Goal: Task Accomplishment & Management: Use online tool/utility

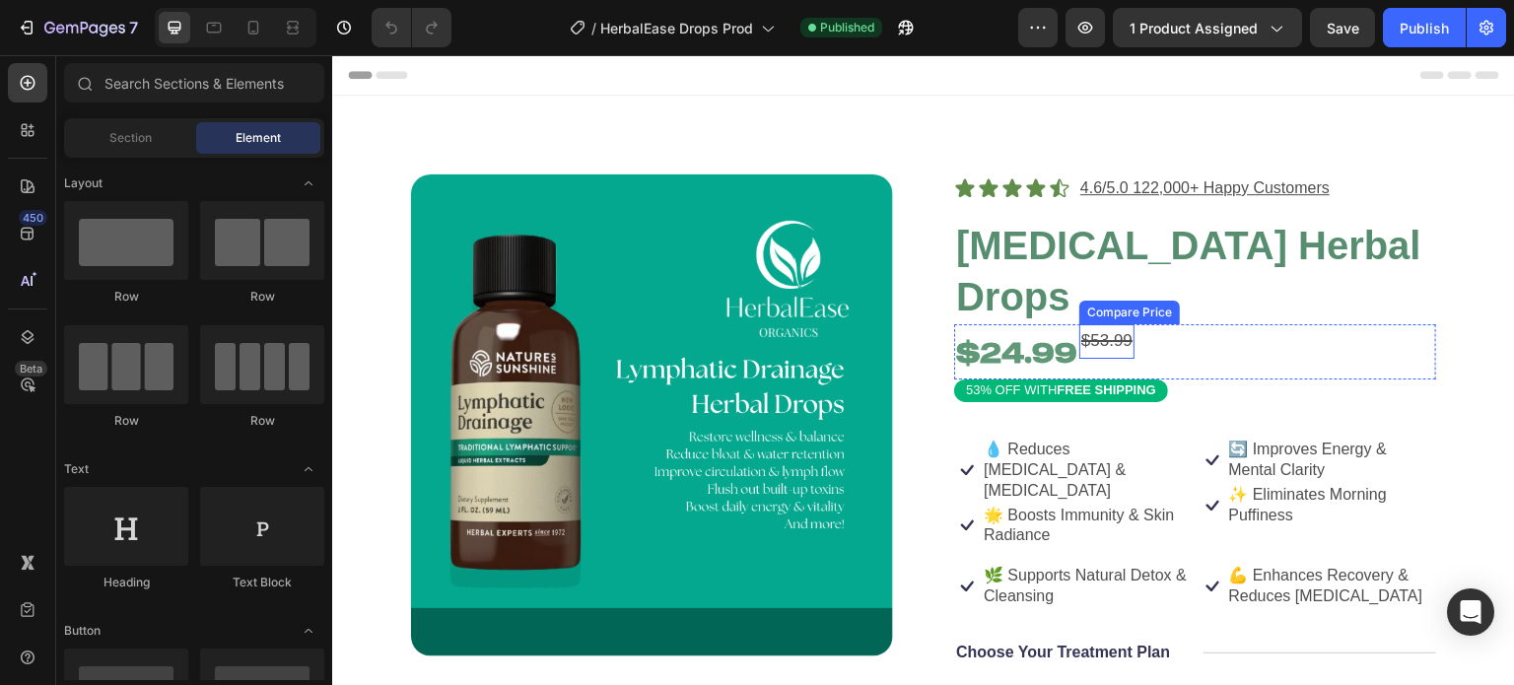
click at [1108, 347] on div "$53.99" at bounding box center [1106, 341] width 55 height 34
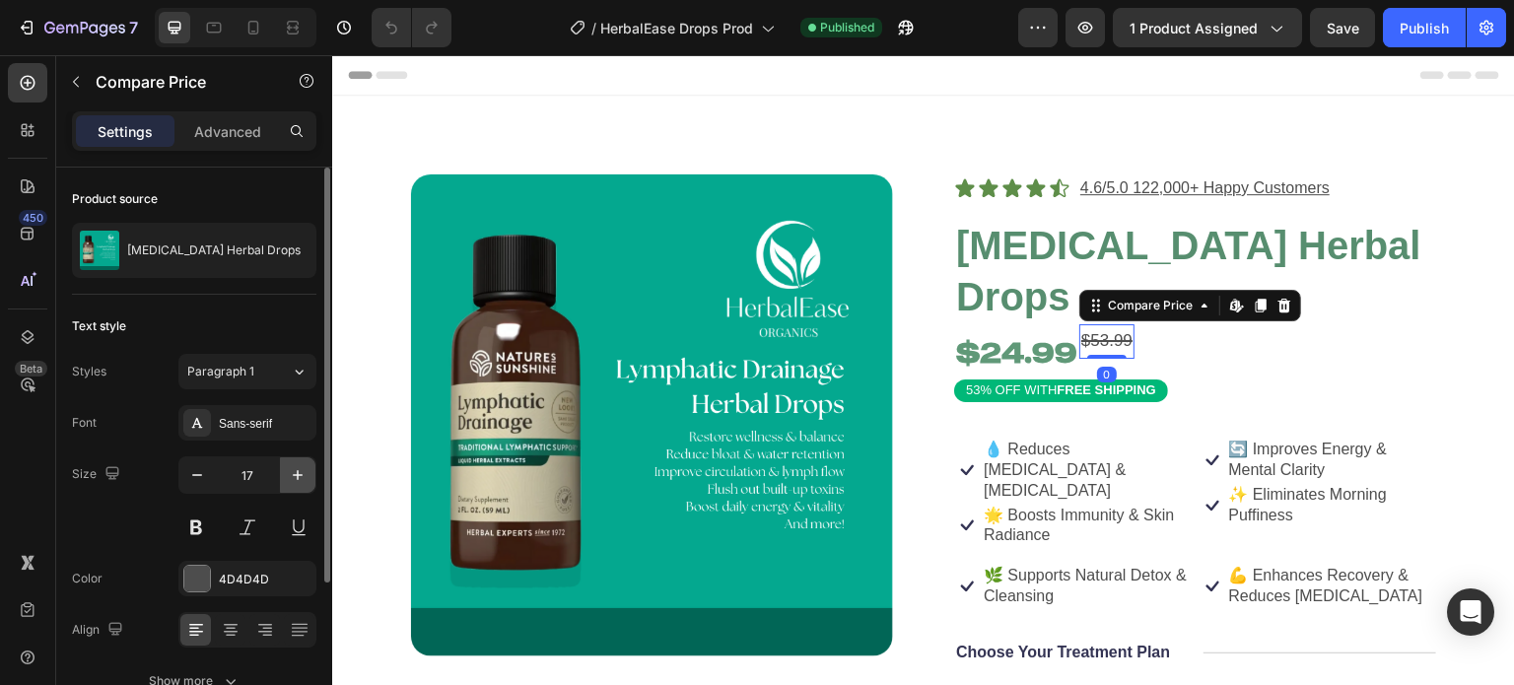
click at [303, 465] on icon "button" at bounding box center [298, 475] width 20 height 20
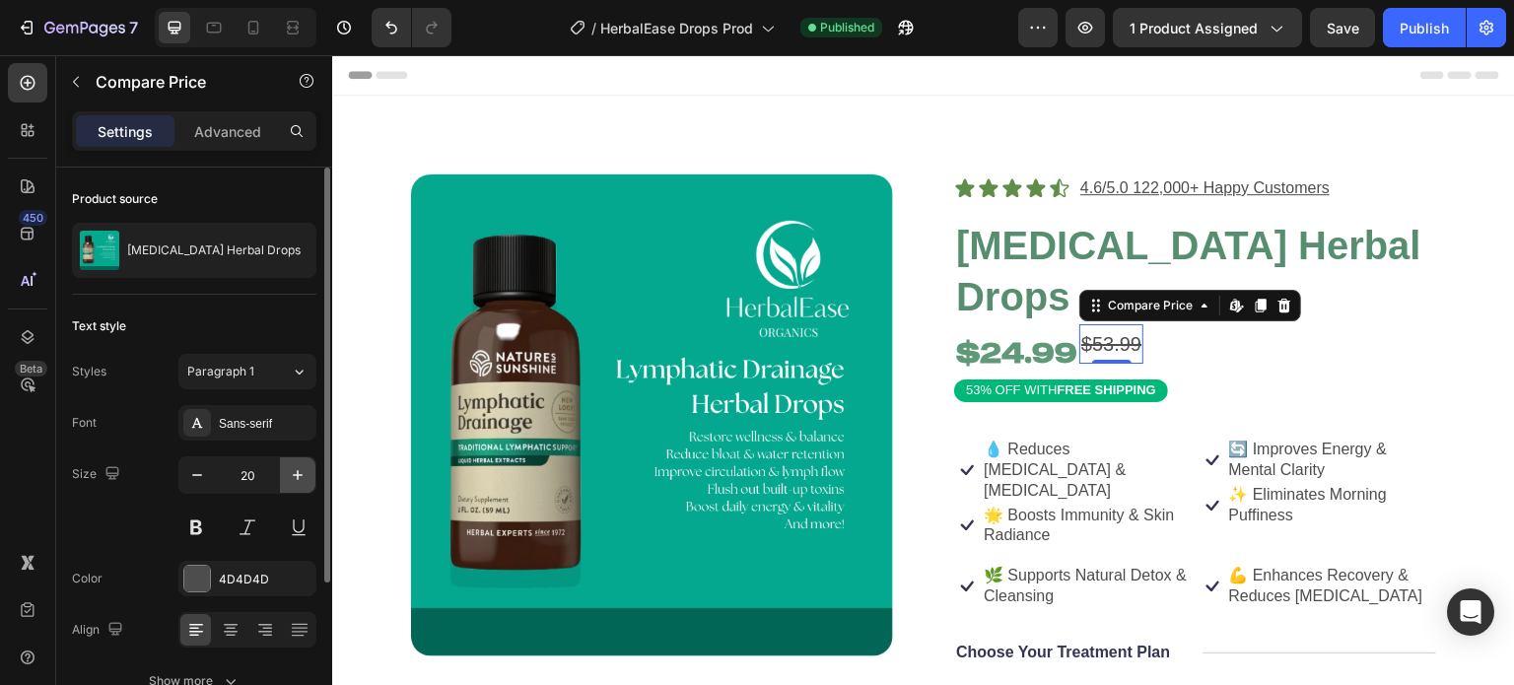
type input "21"
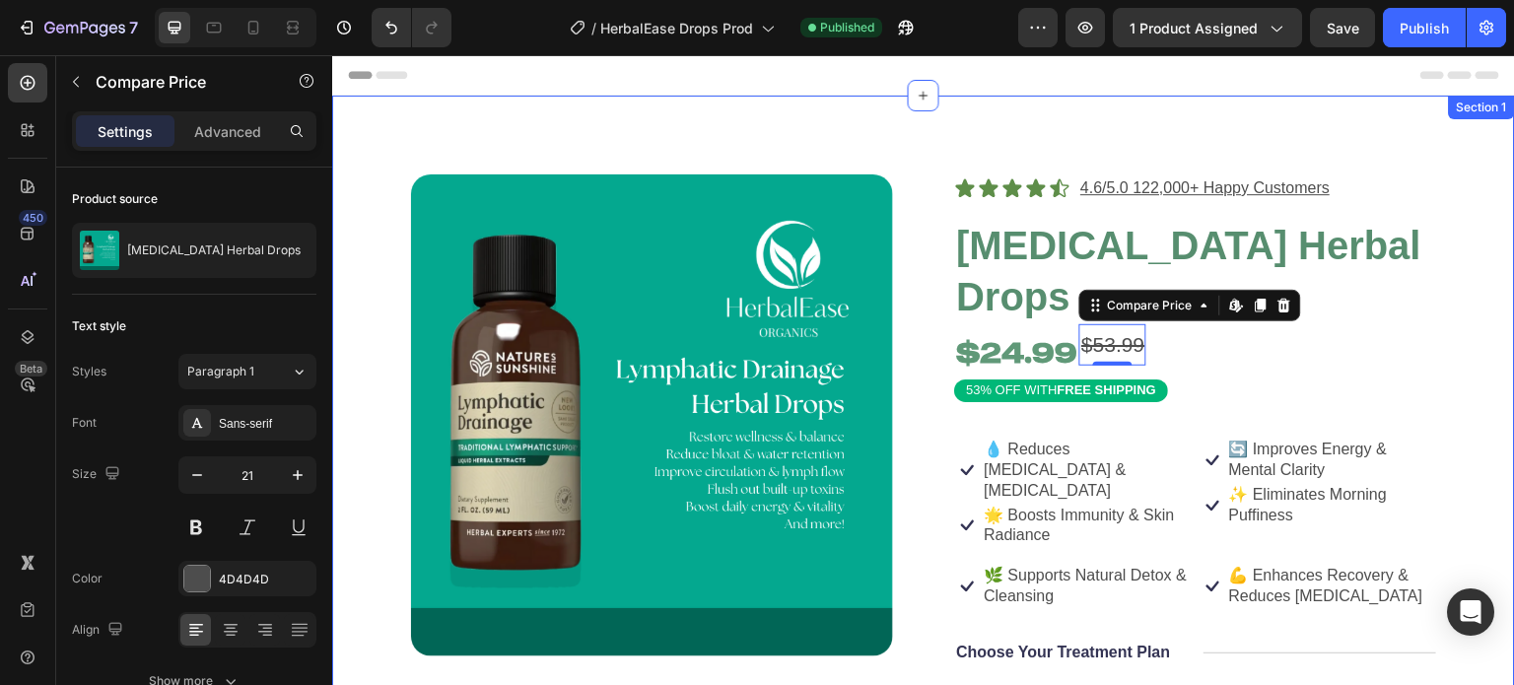
click at [370, 363] on div "Product Images Icon Icon Icon Icon Icon Icon List 4.6/5.0 122,000+ Happy Custom…" at bounding box center [923, 661] width 1183 height 1131
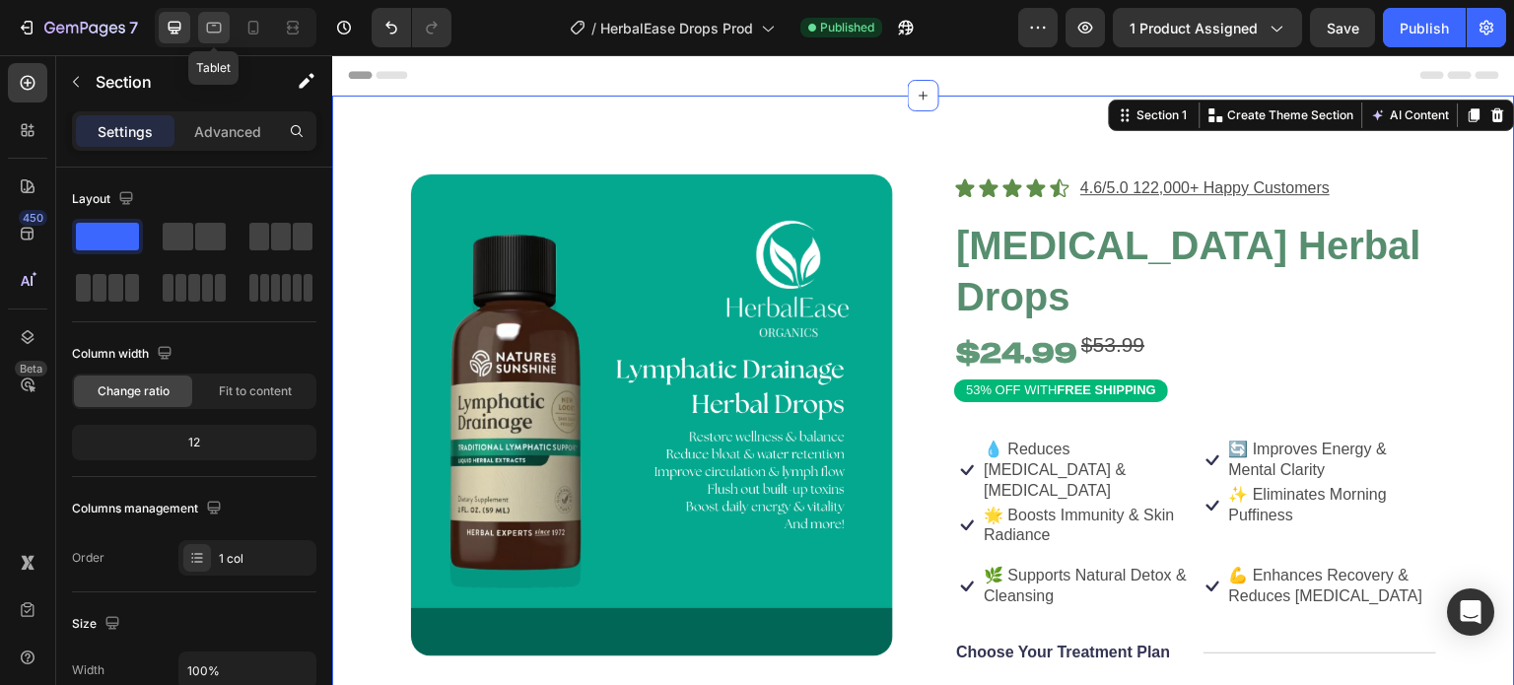
click at [217, 27] on icon at bounding box center [214, 28] width 20 height 20
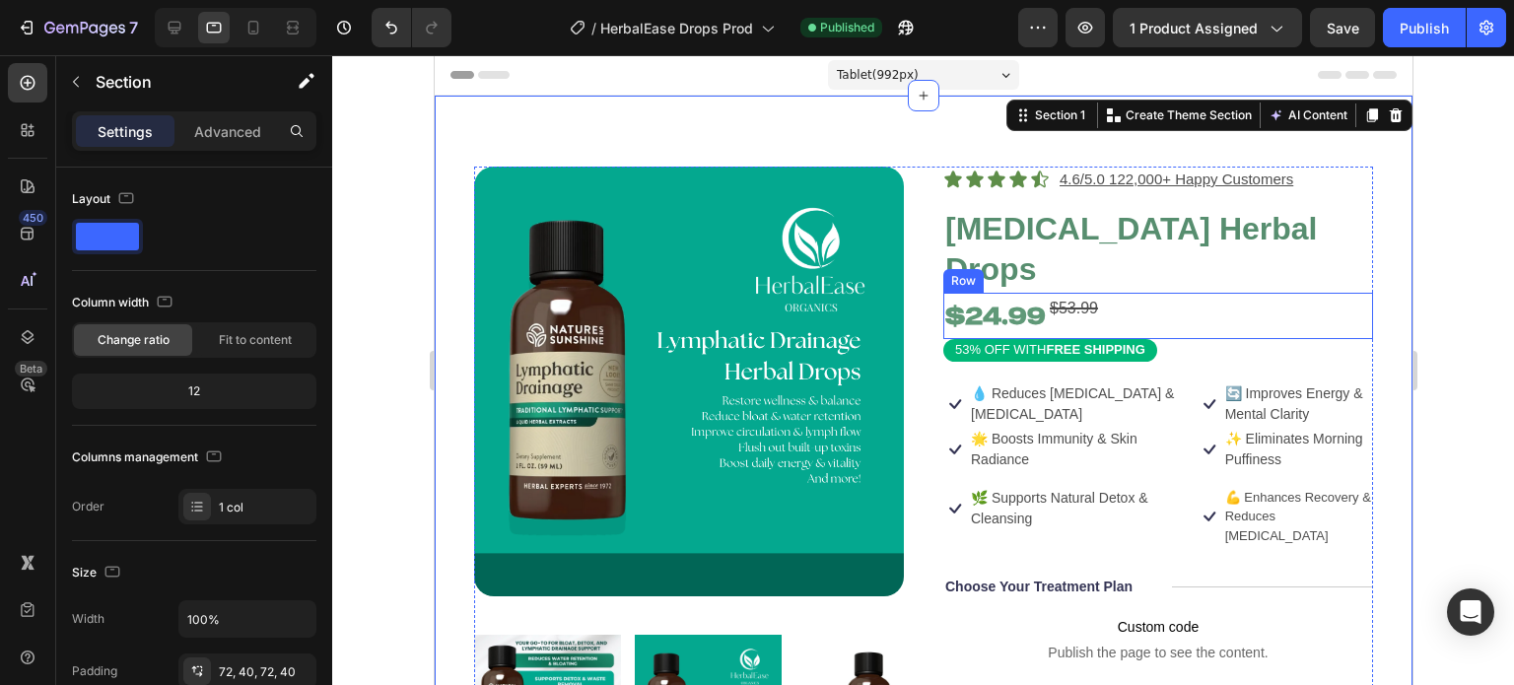
click at [1121, 304] on div "$24.99 Product Price Product Price $53.99 Compare Price Compare Price Row" at bounding box center [1157, 316] width 430 height 46
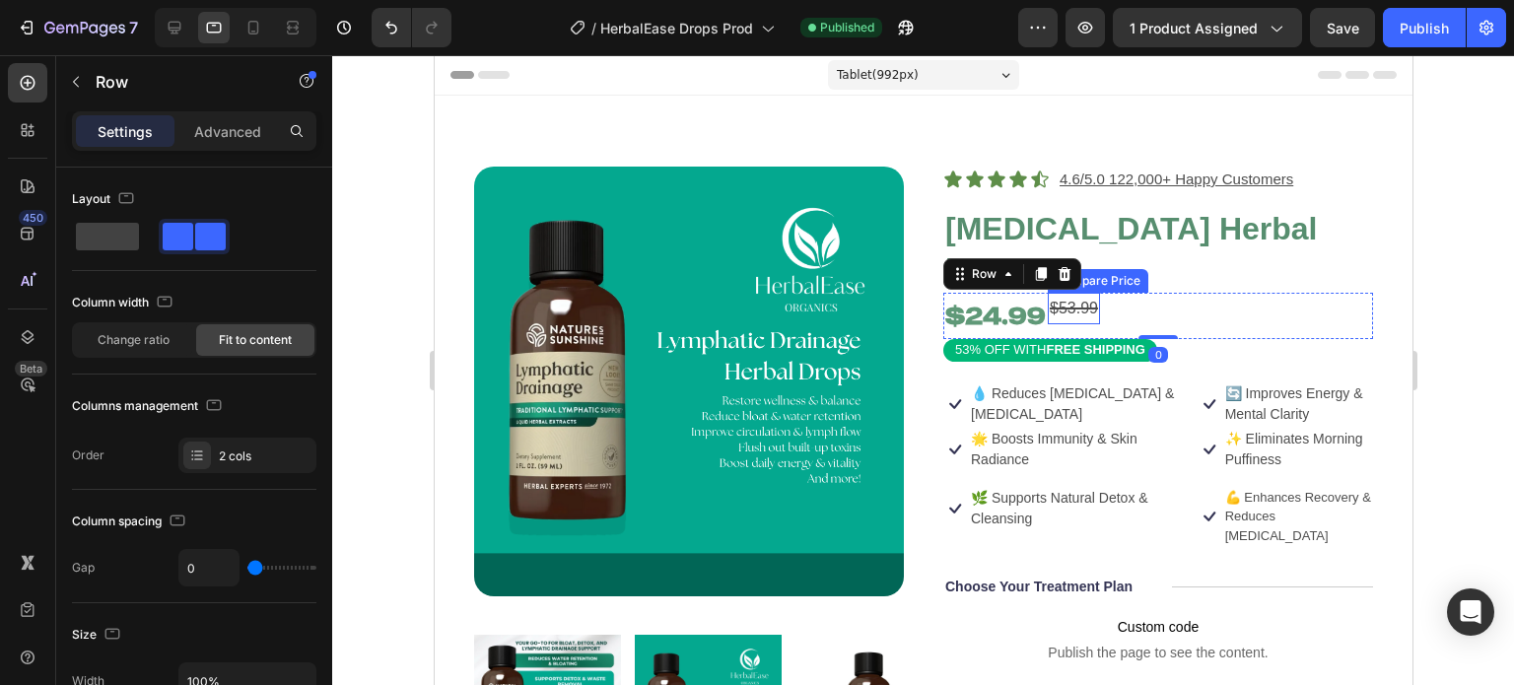
click at [1066, 303] on div "$53.99" at bounding box center [1073, 309] width 52 height 33
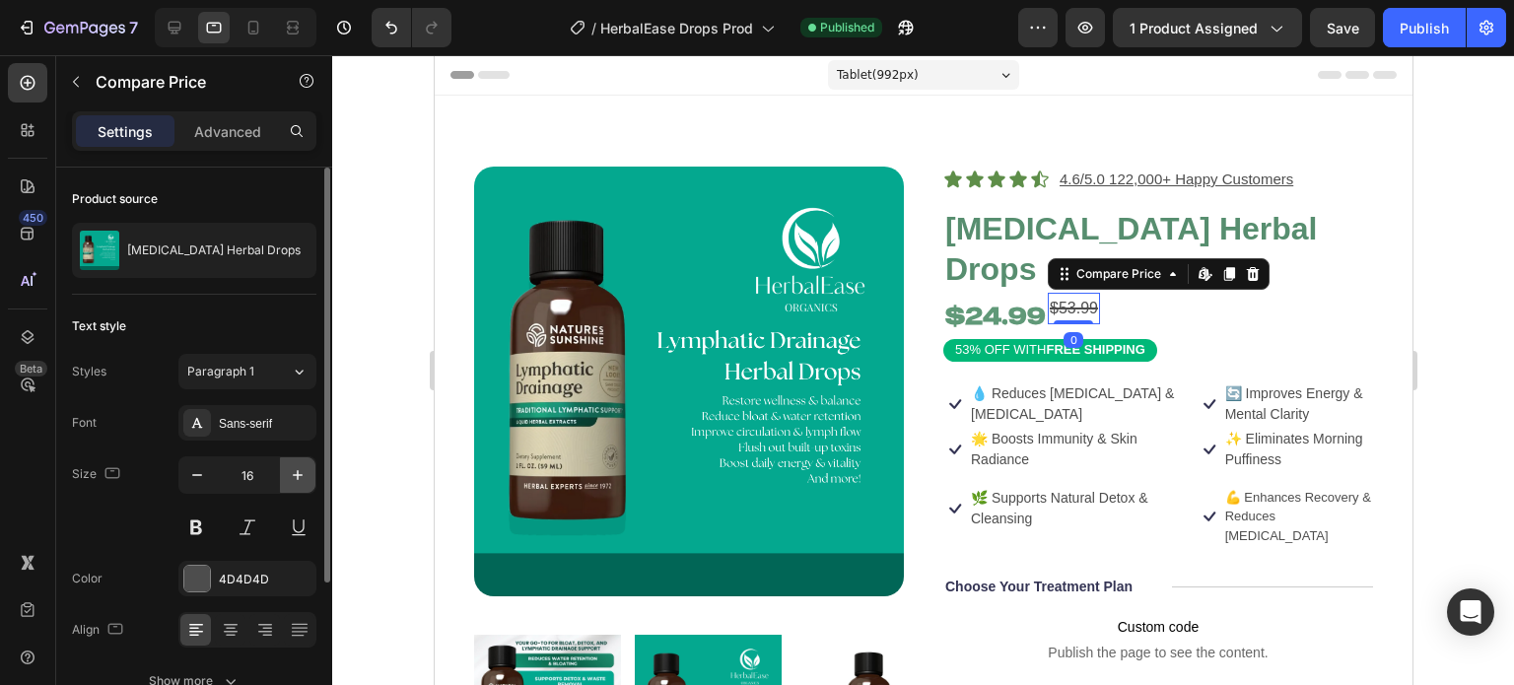
click at [293, 480] on button "button" at bounding box center [297, 474] width 35 height 35
click at [293, 480] on icon "button" at bounding box center [298, 475] width 20 height 20
type input "18"
click at [373, 439] on div at bounding box center [923, 370] width 1182 height 630
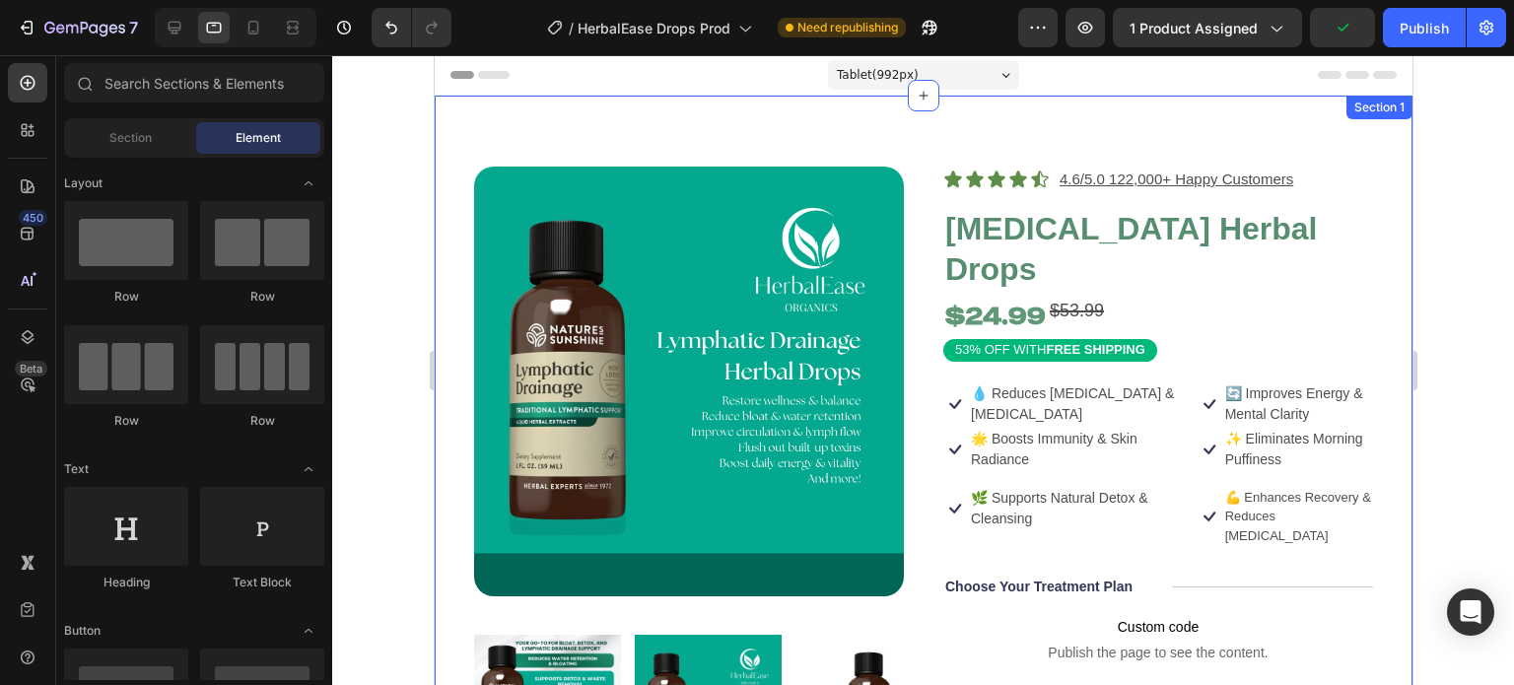
scroll to position [77, 0]
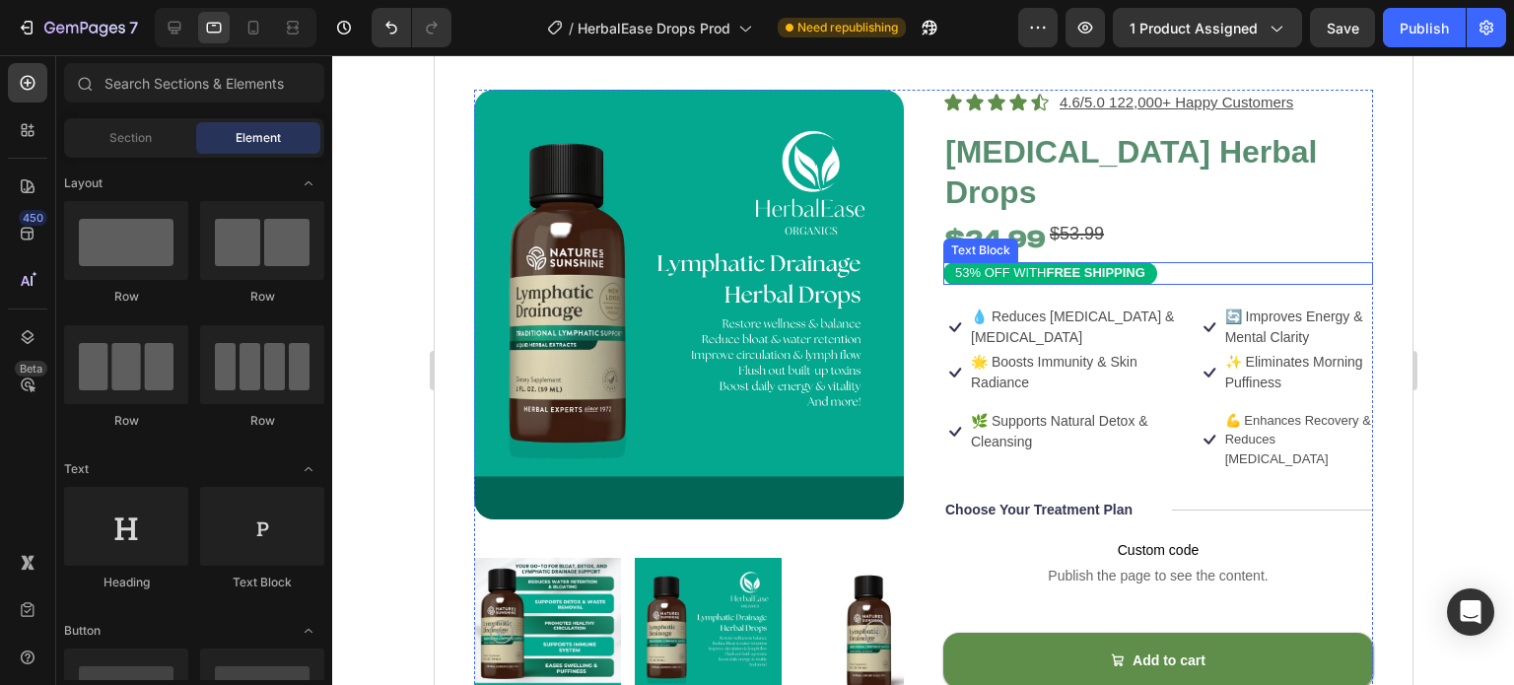
click at [1144, 271] on div "53% OFF WITH FREE SHIPPING" at bounding box center [1049, 273] width 214 height 23
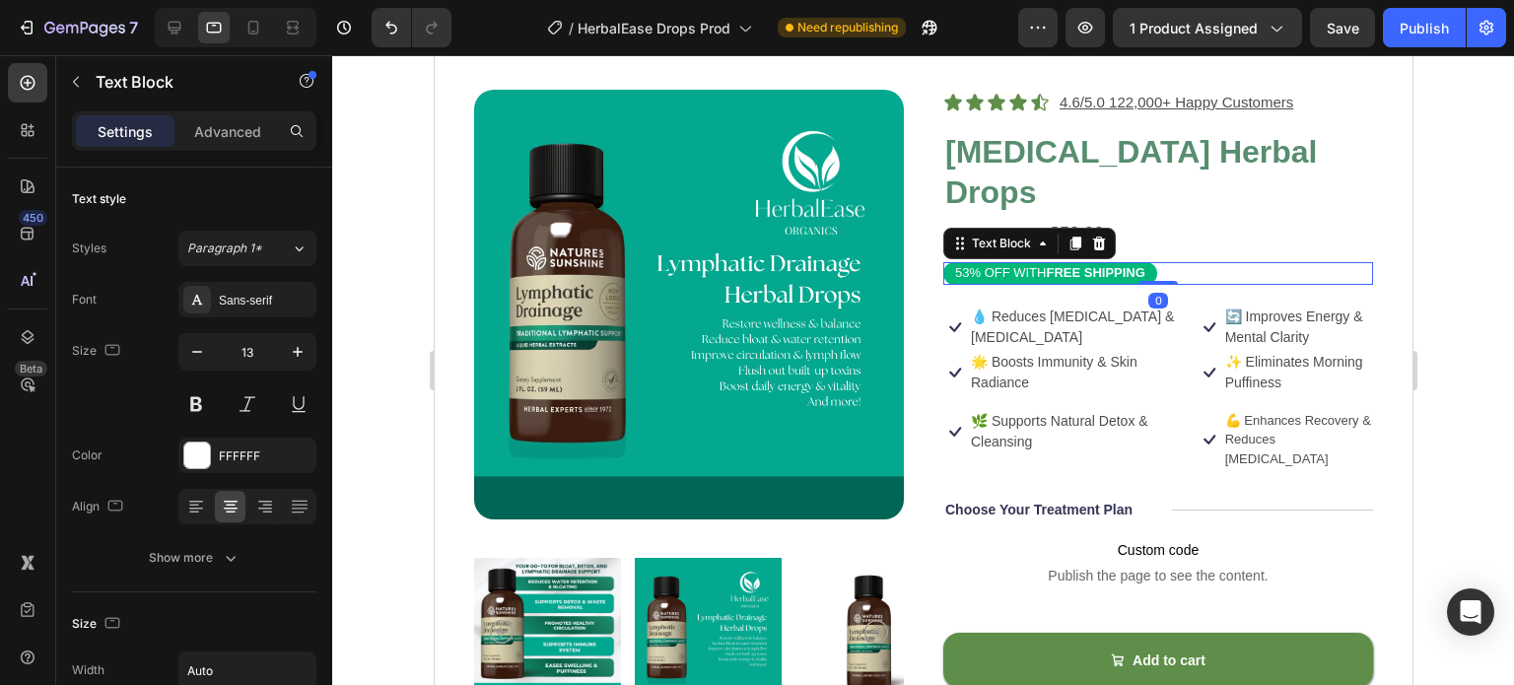
click at [1144, 271] on div "53% OFF WITH FREE SHIPPING" at bounding box center [1049, 273] width 214 height 23
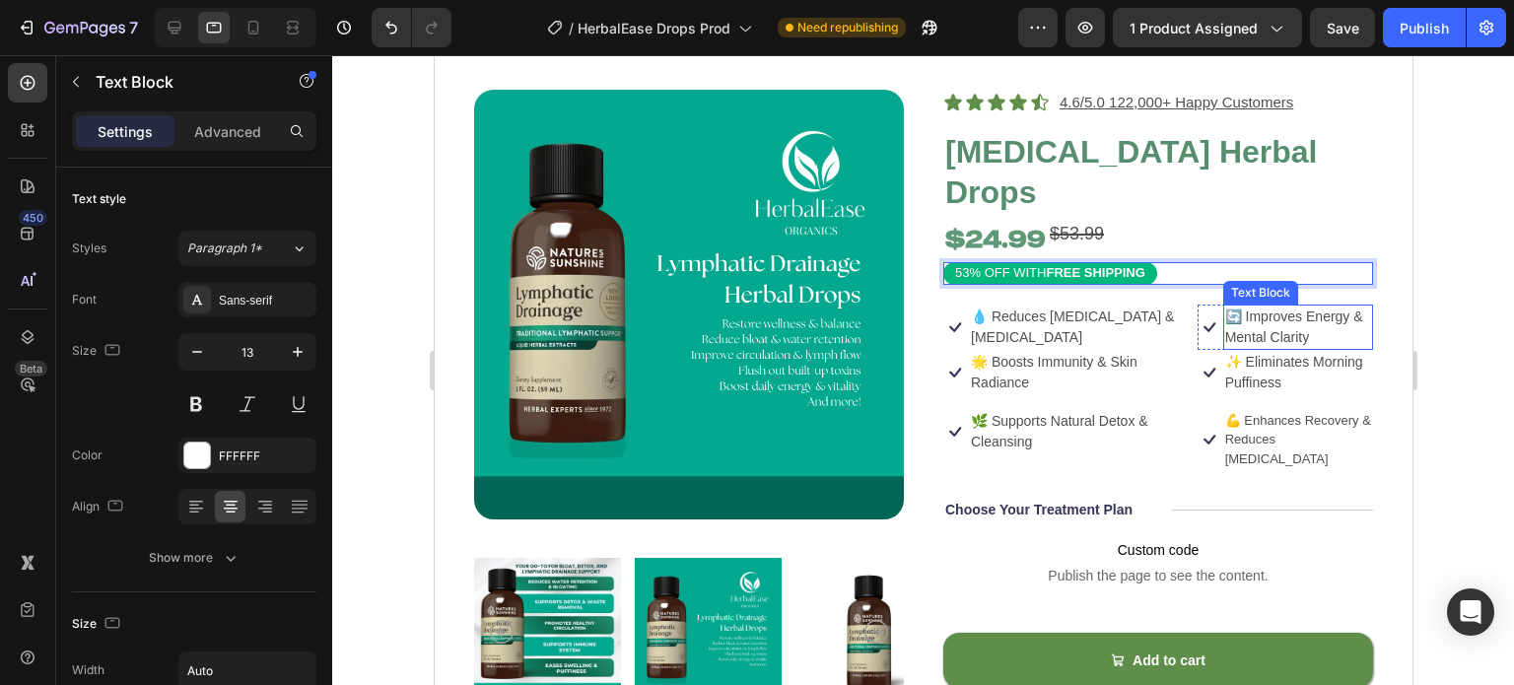
click at [1224, 307] on p "🔄 Improves Energy & Mental Clarity" at bounding box center [1297, 327] width 146 height 41
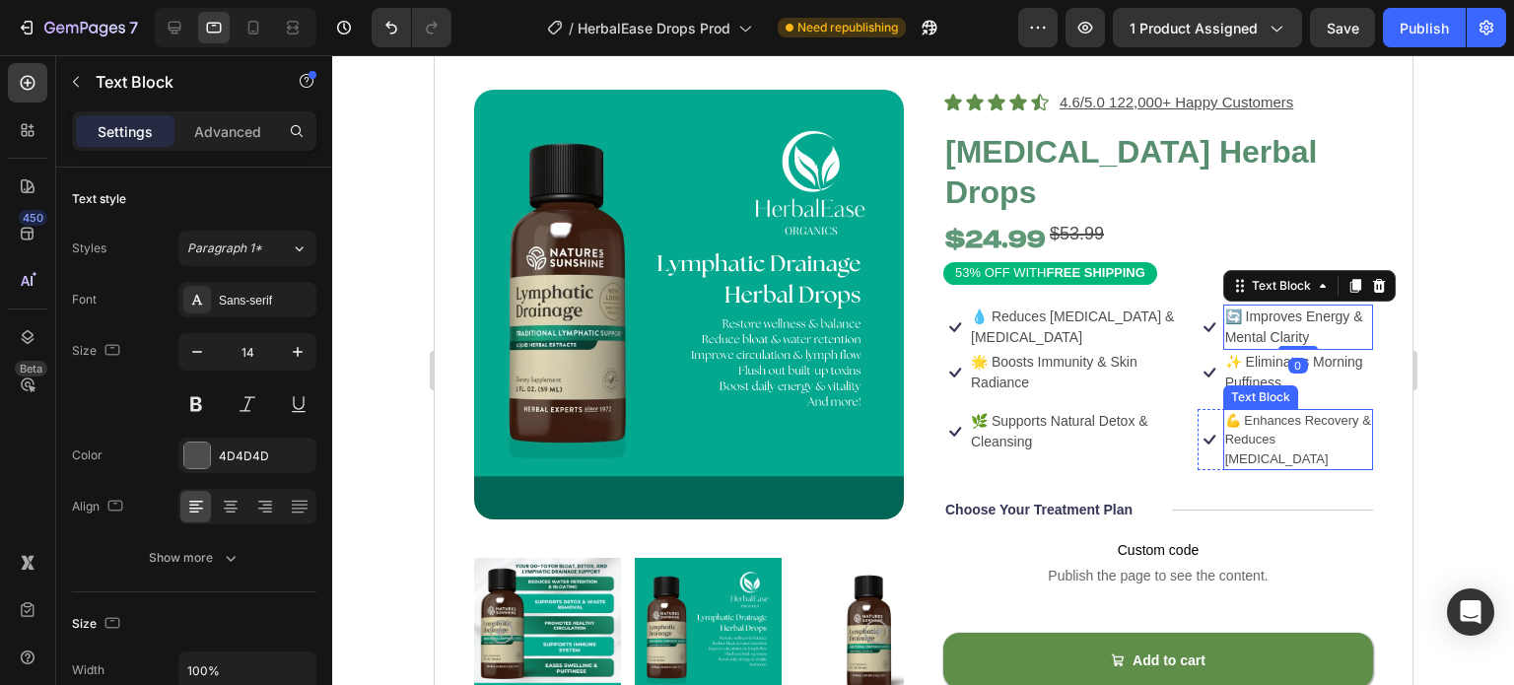
click at [1308, 407] on div "Icon Icon Icon Icon Icon Icon List 4.6/5.0 122,000+ Happy Customers Text Block …" at bounding box center [1157, 520] width 430 height 860
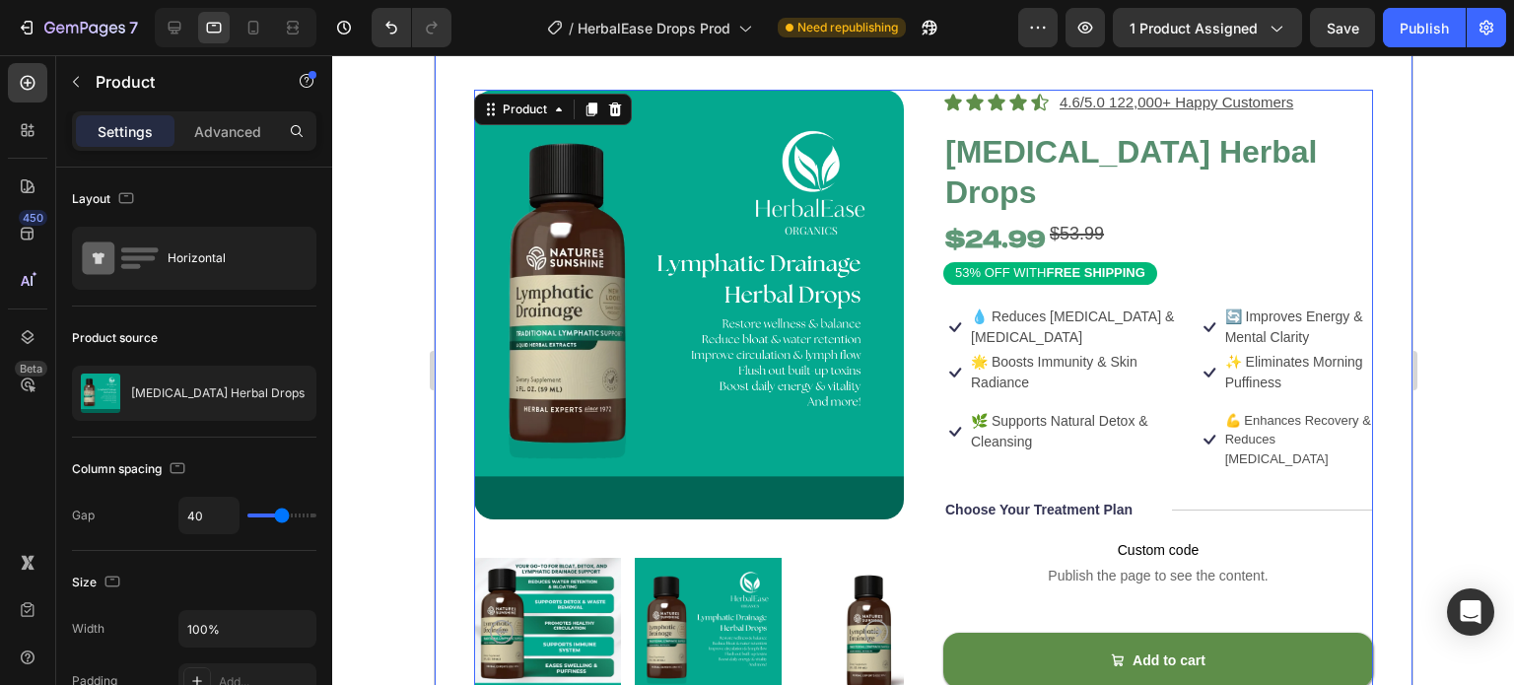
click at [1362, 218] on div "Product Images Icon Icon Icon Icon Icon Icon List 4.6/5.0 122,000+ Happy Custom…" at bounding box center [923, 520] width 978 height 1002
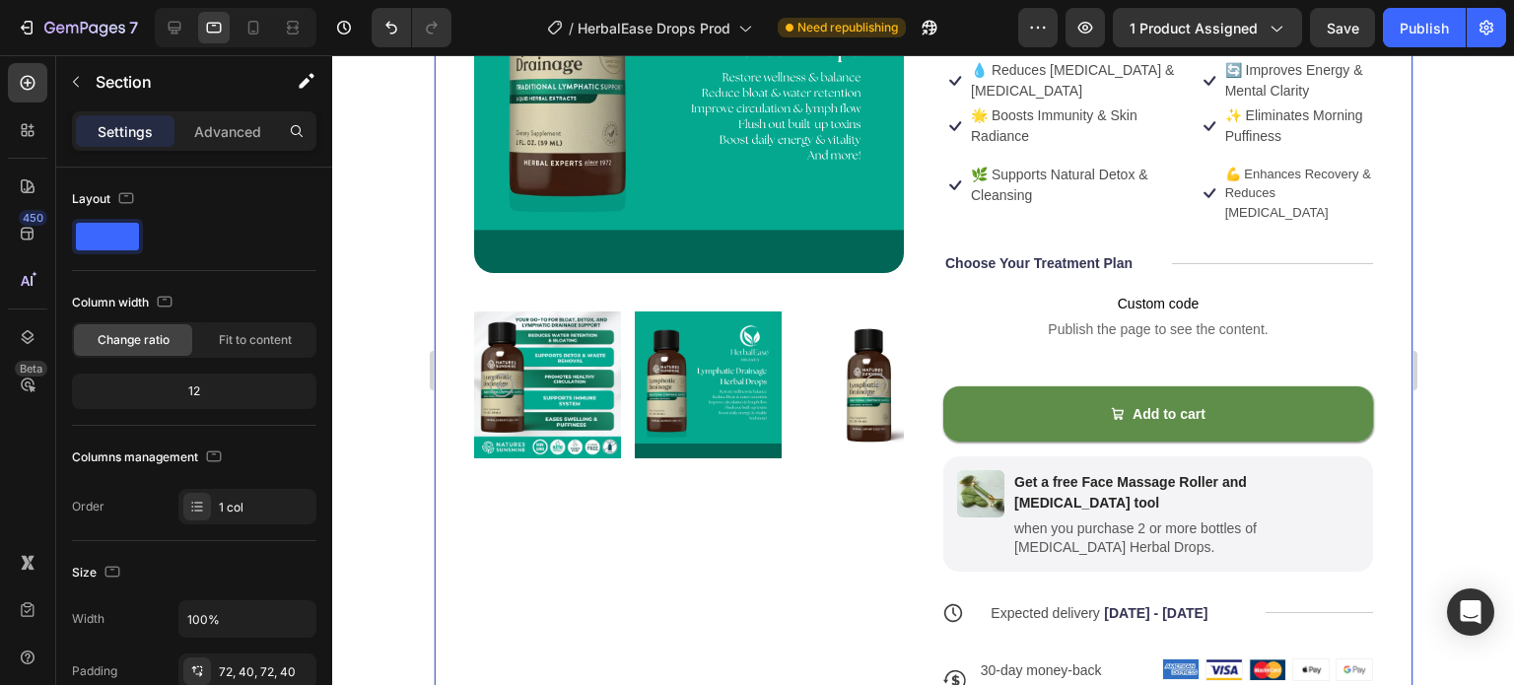
scroll to position [461, 0]
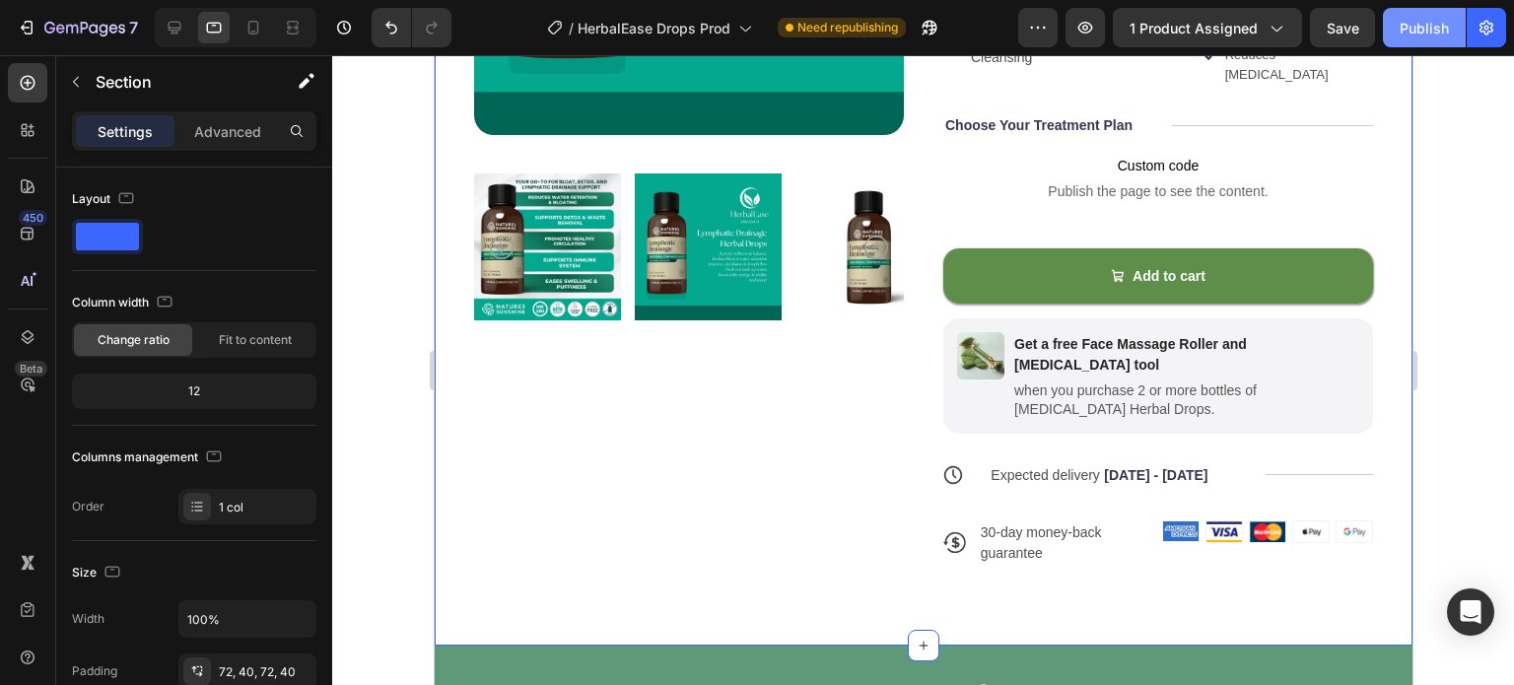
click at [1423, 35] on div "Publish" at bounding box center [1423, 28] width 49 height 21
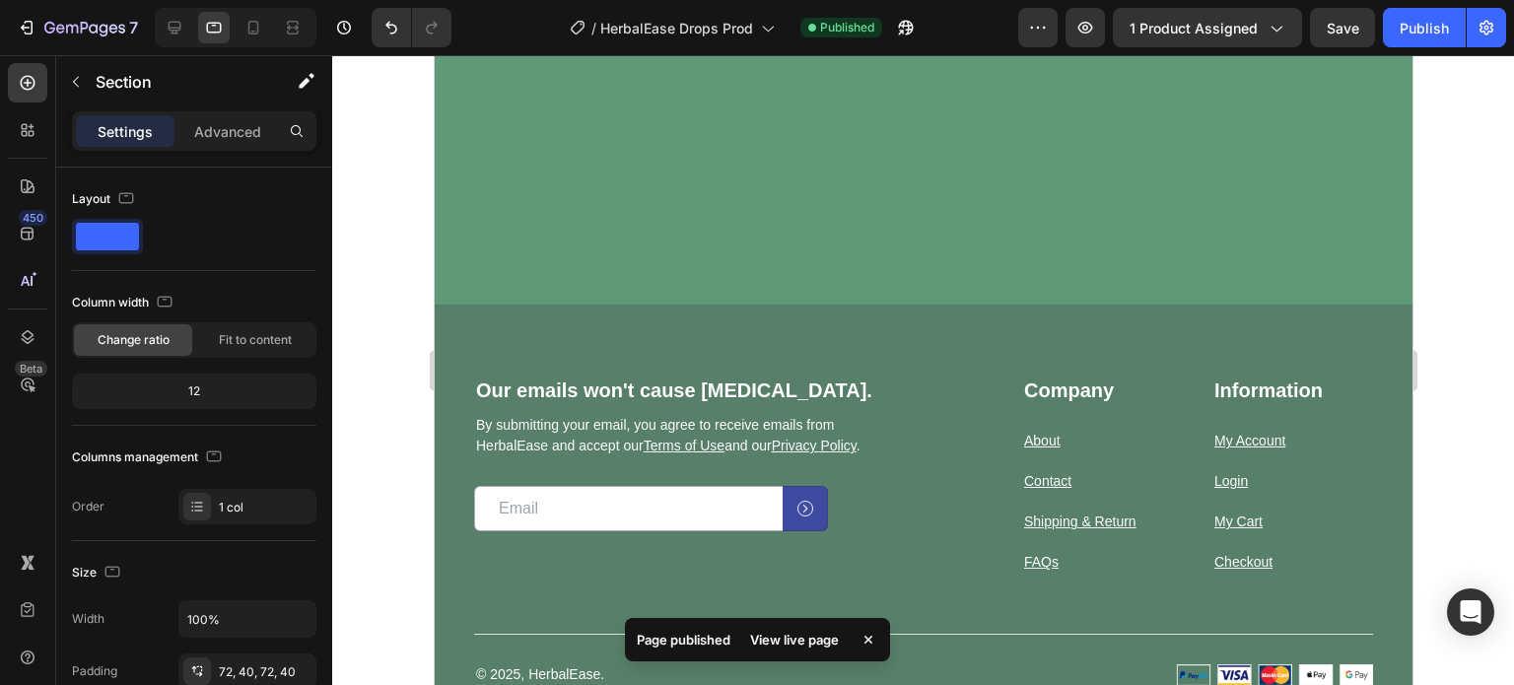
scroll to position [8448, 0]
